Goal: Submit feedback/report problem: Submit feedback/report problem

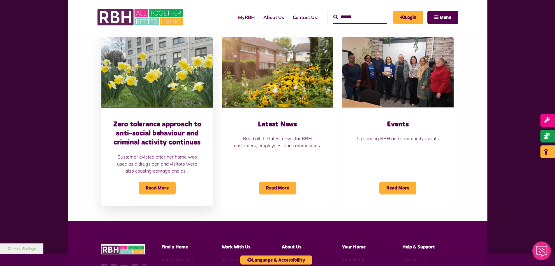
scroll to position [466, 0]
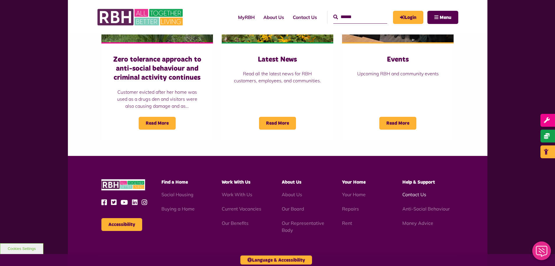
click at [414, 193] on link "Contact Us" at bounding box center [415, 194] width 24 height 6
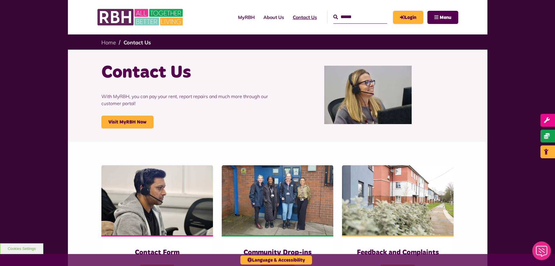
click at [296, 17] on link "Contact Us" at bounding box center [305, 17] width 33 height 16
click at [408, 15] on link "Login" at bounding box center [408, 17] width 30 height 13
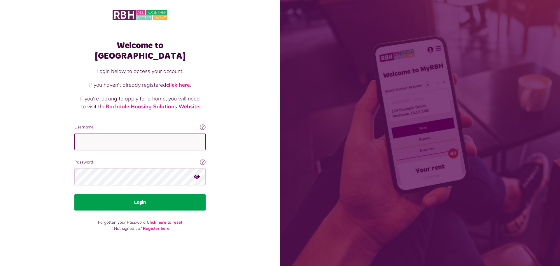
type input "**********"
click at [144, 199] on button "Login" at bounding box center [139, 202] width 131 height 16
click at [141, 197] on button "Login" at bounding box center [139, 202] width 131 height 16
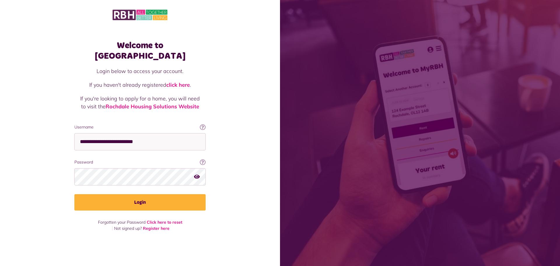
click at [196, 174] on icon "button" at bounding box center [197, 176] width 6 height 5
click at [196, 174] on icon "button" at bounding box center [197, 176] width 7 height 5
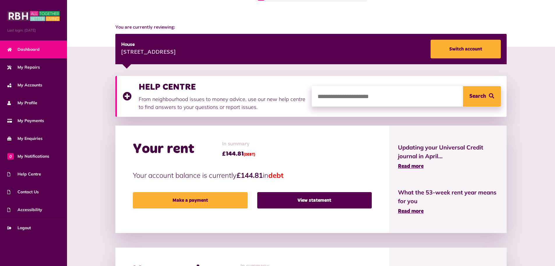
scroll to position [58, 0]
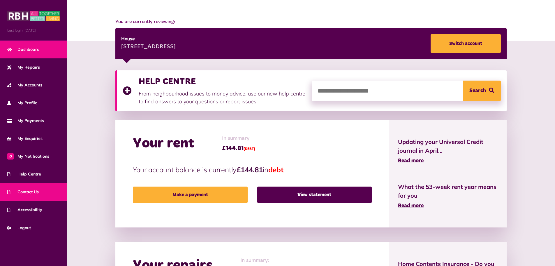
click at [34, 192] on span "Contact Us" at bounding box center [22, 192] width 31 height 6
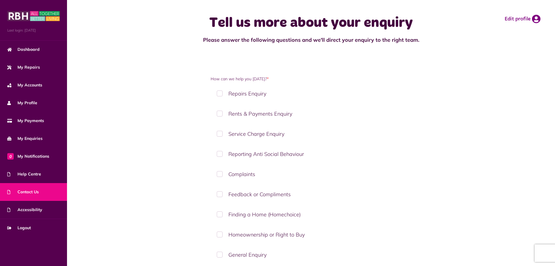
click at [220, 173] on label "Complaints" at bounding box center [311, 173] width 201 height 17
click at [237, 172] on label "Complaints" at bounding box center [311, 173] width 201 height 17
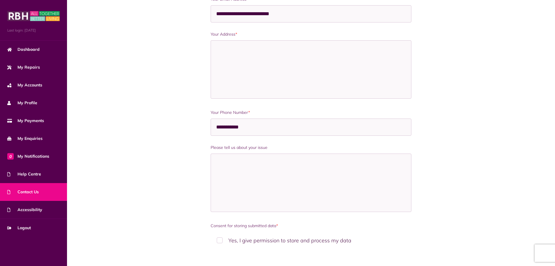
scroll to position [321, 0]
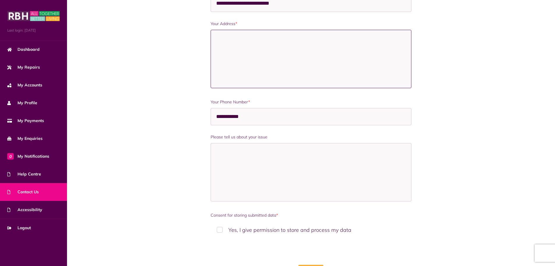
click at [223, 36] on textarea "Your Address *" at bounding box center [311, 59] width 201 height 58
type textarea "**********"
click at [248, 160] on textarea "Please tell us about your issue" at bounding box center [311, 172] width 201 height 58
paste textarea "**********"
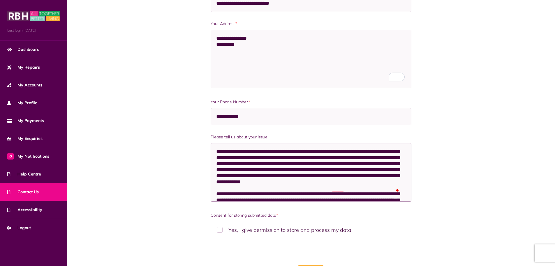
scroll to position [58, 0]
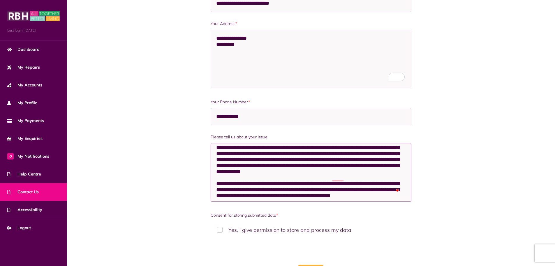
click at [363, 154] on textarea "Please tell us about your issue" at bounding box center [311, 172] width 201 height 58
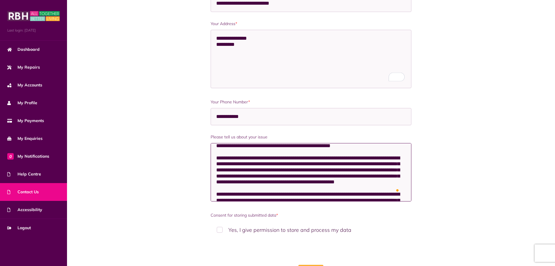
scroll to position [117, 0]
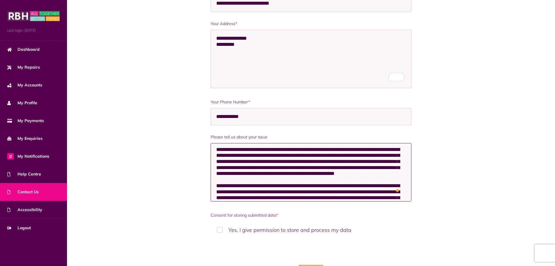
click at [373, 151] on textarea "Please tell us about your issue" at bounding box center [311, 172] width 201 height 58
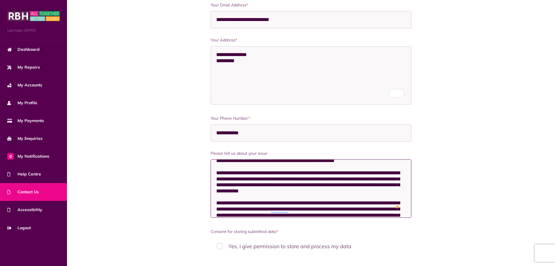
scroll to position [292, 0]
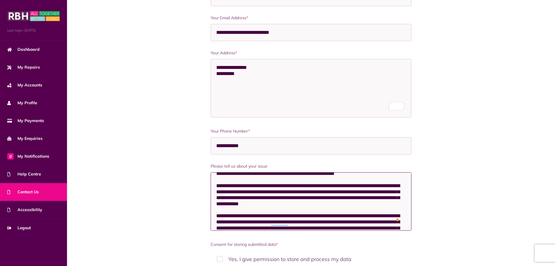
click at [383, 191] on textarea "Please tell us about your issue" at bounding box center [311, 201] width 201 height 58
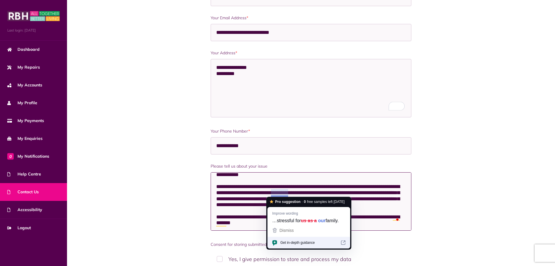
click at [277, 194] on textarea "Please tell us about your issue" at bounding box center [311, 201] width 201 height 58
click at [288, 192] on textarea "Please tell us about your issue" at bounding box center [311, 201] width 201 height 58
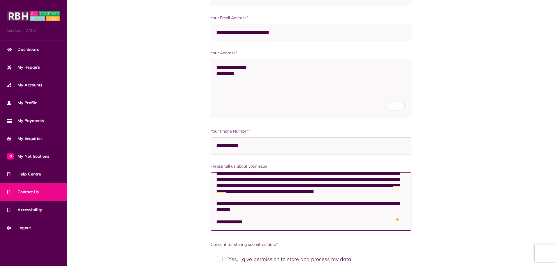
scroll to position [218, 0]
click at [335, 197] on textarea "Please tell us about your issue" at bounding box center [311, 201] width 201 height 58
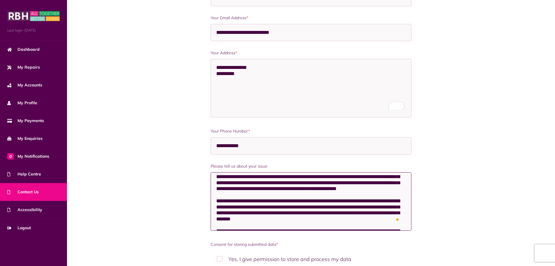
click at [356, 182] on textarea "Please tell us about your issue" at bounding box center [311, 201] width 201 height 58
click at [272, 189] on textarea "Please tell us about your issue" at bounding box center [311, 201] width 201 height 58
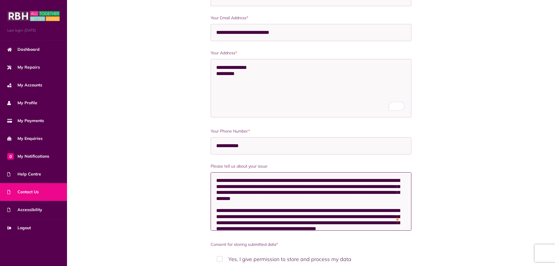
scroll to position [160, 0]
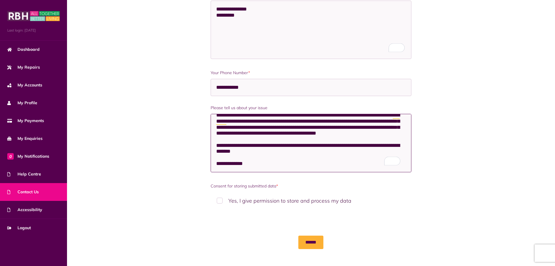
click at [251, 163] on textarea "Please tell us about your issue" at bounding box center [311, 143] width 201 height 58
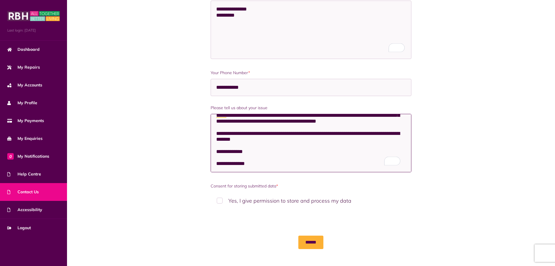
type textarea "**********"
click at [218, 201] on label "Yes, I give permission to store and process my data" at bounding box center [311, 200] width 201 height 17
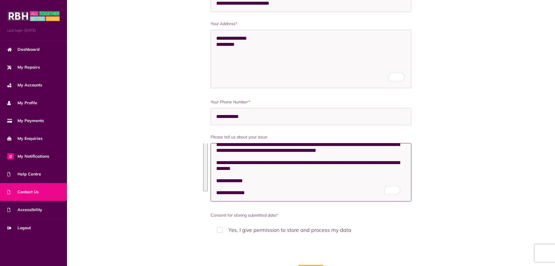
drag, startPoint x: 216, startPoint y: 149, endPoint x: 270, endPoint y: 192, distance: 68.6
click at [270, 192] on textarea "Please tell us about your issue" at bounding box center [311, 172] width 201 height 58
click at [306, 194] on textarea "Please tell us about your issue" at bounding box center [311, 172] width 201 height 58
click at [347, 208] on div "How can we help you today? * Repairs Enquiry Rents & Payments Enquiry Service C…" at bounding box center [311, 5] width 207 height 501
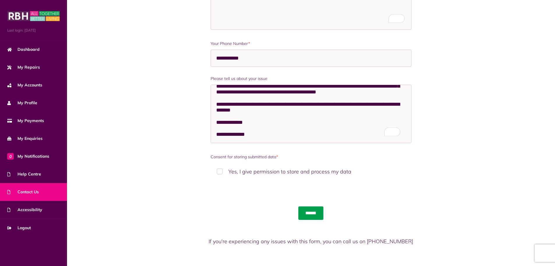
click at [309, 212] on input "******" at bounding box center [311, 212] width 25 height 13
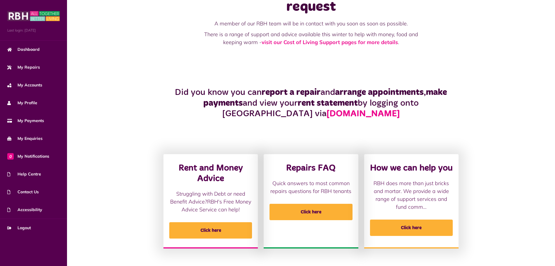
scroll to position [52, 0]
click at [38, 84] on span "My Accounts" at bounding box center [24, 85] width 35 height 6
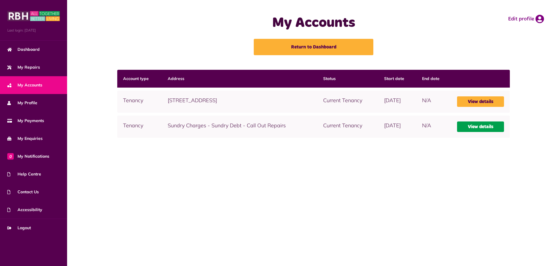
click at [491, 125] on link "View details" at bounding box center [480, 126] width 47 height 10
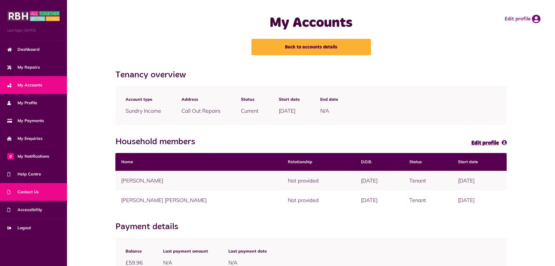
click at [26, 190] on span "Contact Us" at bounding box center [22, 192] width 31 height 6
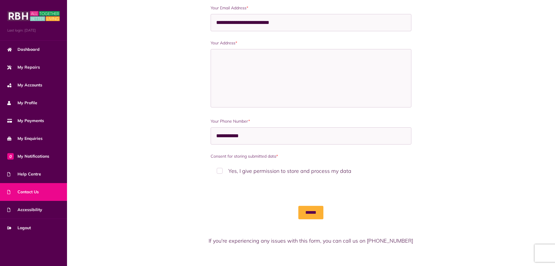
scroll to position [306, 0]
